Goal: Use online tool/utility: Utilize a website feature to perform a specific function

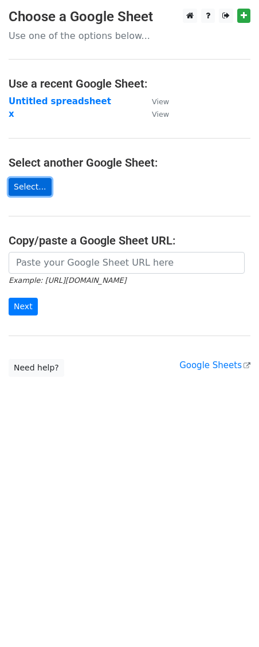
click at [27, 189] on link "Select..." at bounding box center [30, 187] width 43 height 18
